Goal: Information Seeking & Learning: Find specific fact

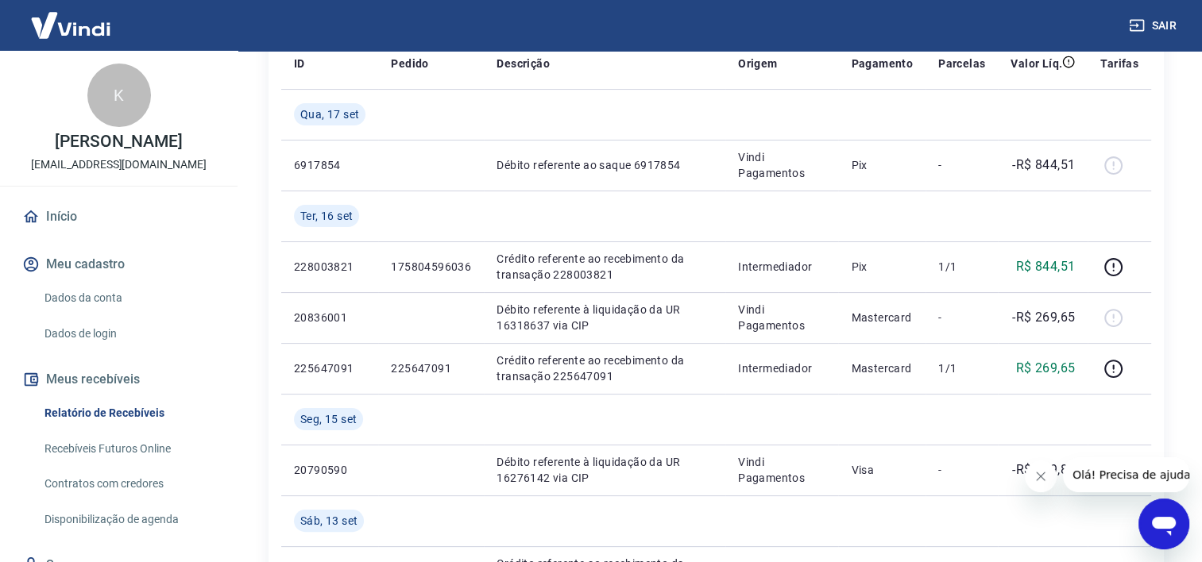
scroll to position [238, 0]
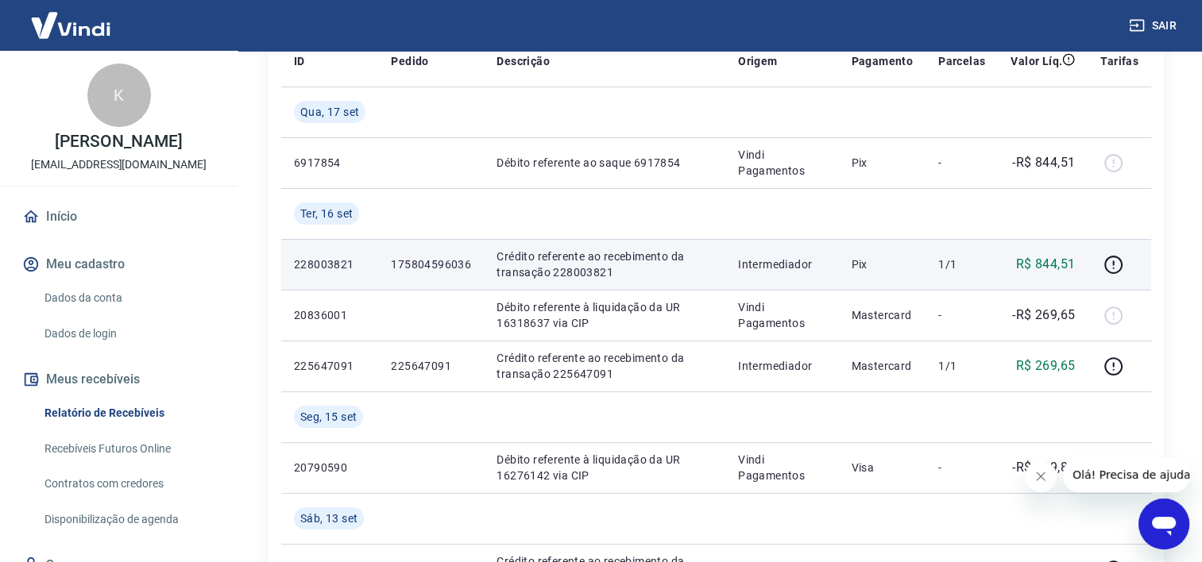
click at [330, 267] on p "228003821" at bounding box center [329, 265] width 71 height 16
copy p "228003821"
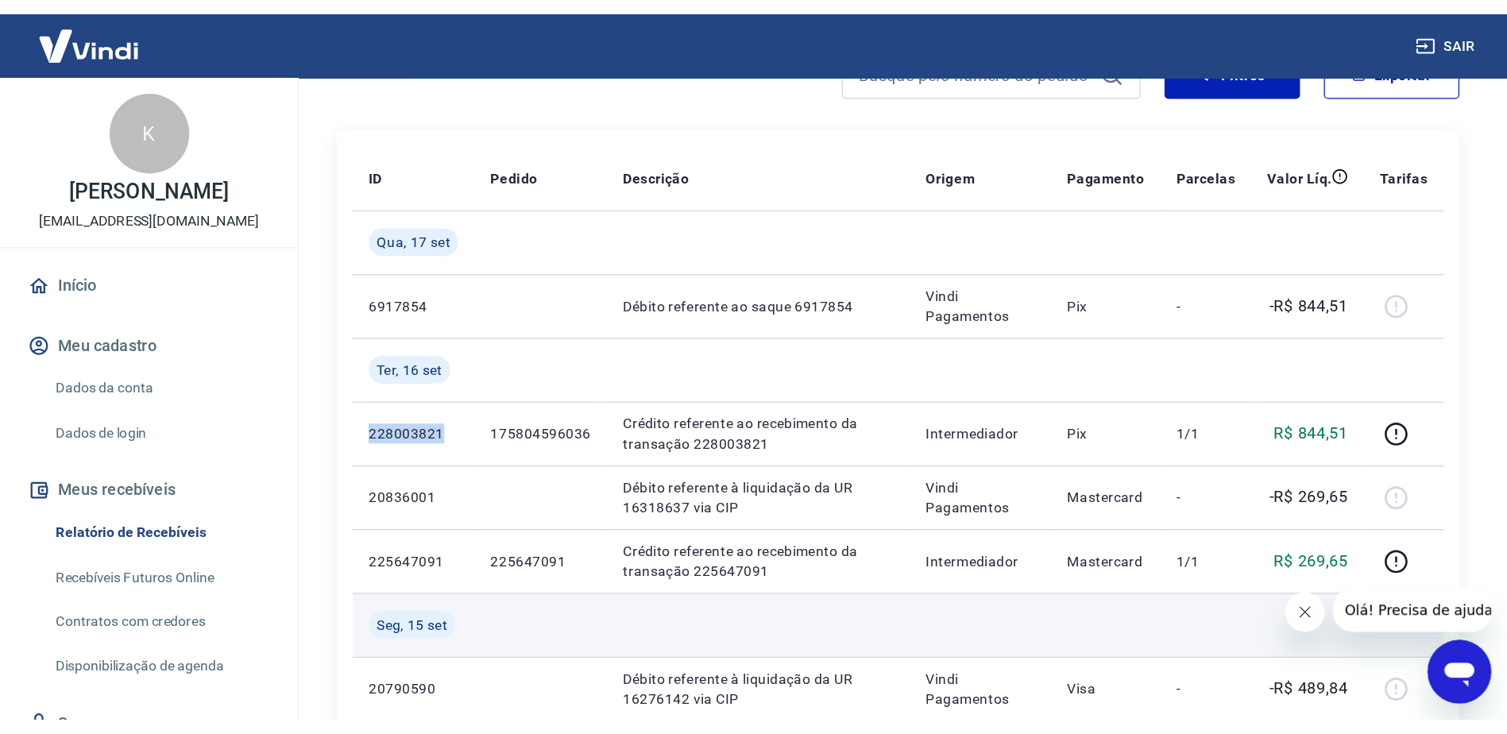
scroll to position [159, 0]
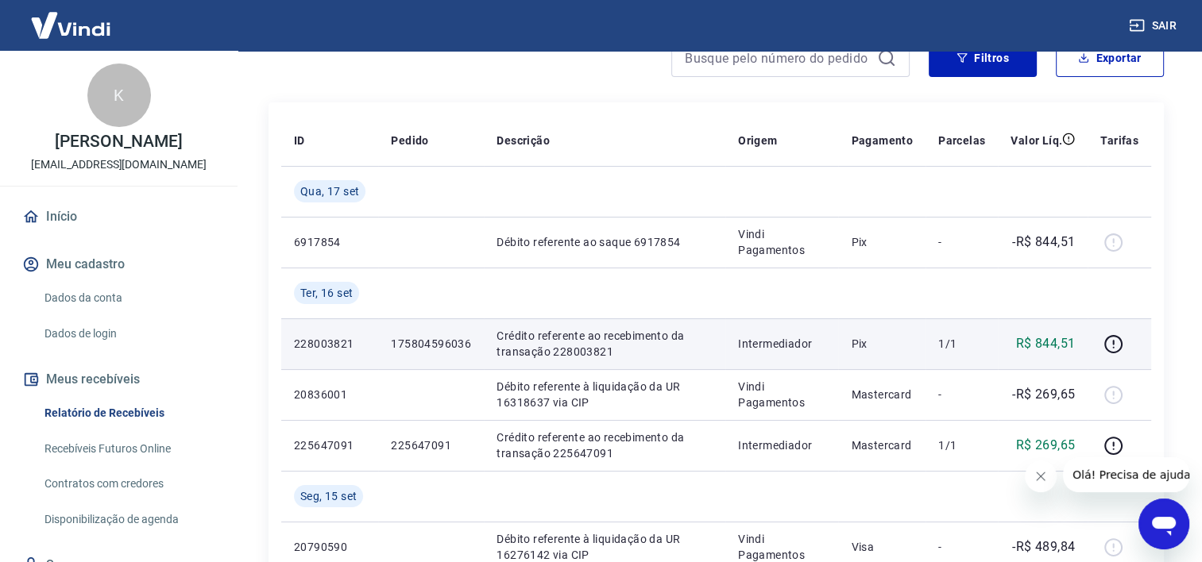
click at [416, 336] on p "175804596036" at bounding box center [431, 344] width 80 height 16
copy p "175804596036"
